Goal: Task Accomplishment & Management: Complete application form

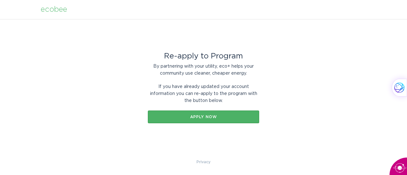
click at [194, 116] on div "Apply now" at bounding box center [203, 117] width 105 height 4
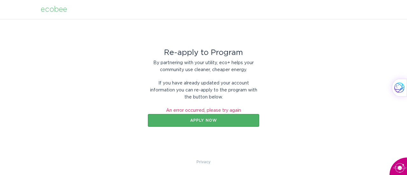
click at [205, 120] on div "Apply now" at bounding box center [203, 121] width 105 height 4
click at [205, 119] on div "Apply now" at bounding box center [203, 121] width 105 height 4
